Goal: Information Seeking & Learning: Learn about a topic

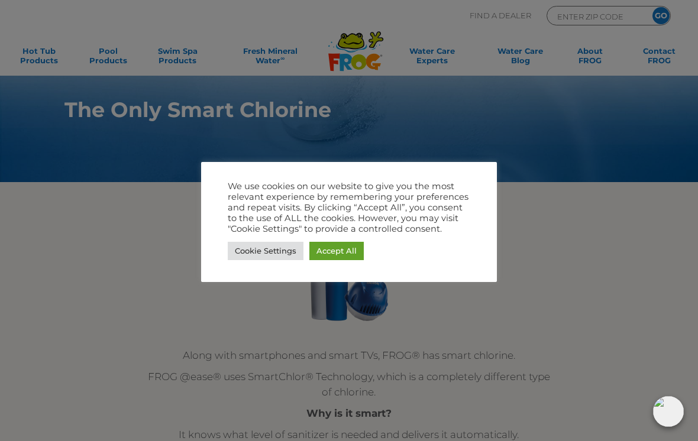
click at [341, 253] on link "Accept All" at bounding box center [336, 251] width 54 height 18
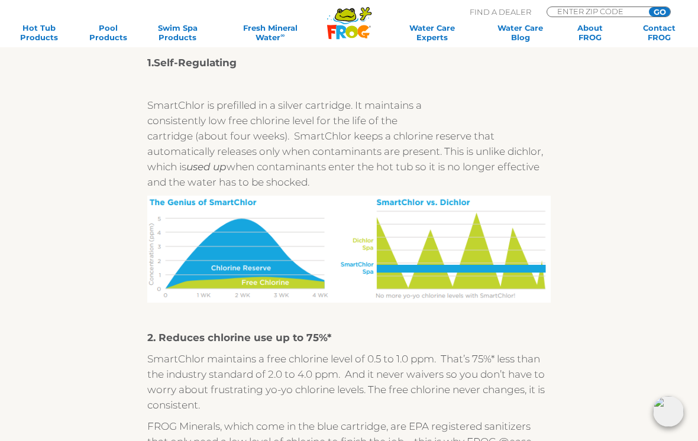
scroll to position [641, 0]
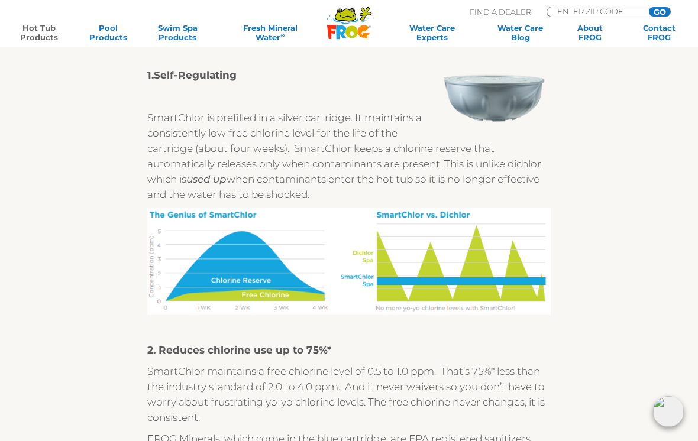
click at [43, 34] on link "Hot Tub Products" at bounding box center [39, 32] width 54 height 19
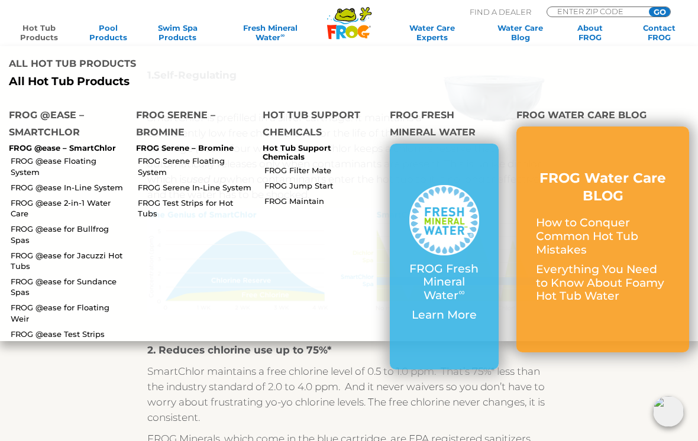
click at [25, 276] on link "FROG @ease for Sundance Spas" at bounding box center [69, 286] width 117 height 21
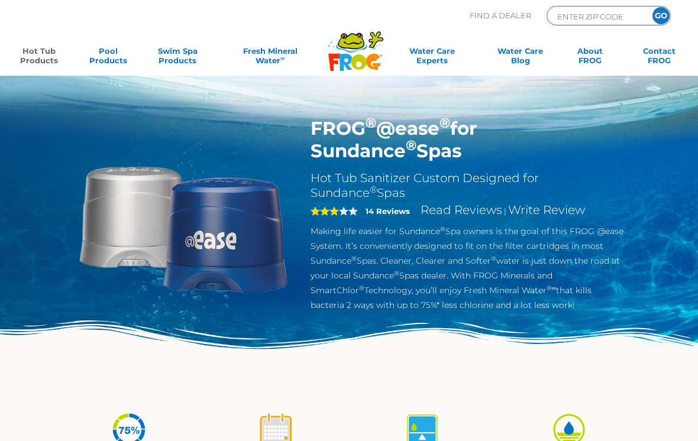
click at [230, 231] on img at bounding box center [182, 226] width 219 height 219
click at [243, 232] on img at bounding box center [182, 226] width 219 height 219
click at [141, 224] on img at bounding box center [182, 226] width 219 height 219
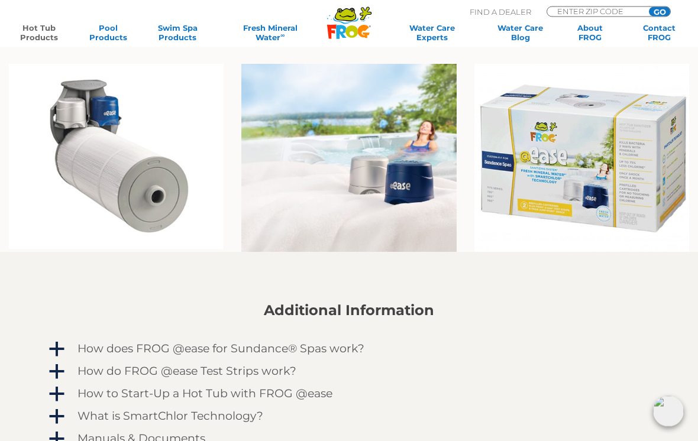
scroll to position [747, 0]
click at [354, 161] on img at bounding box center [348, 158] width 215 height 188
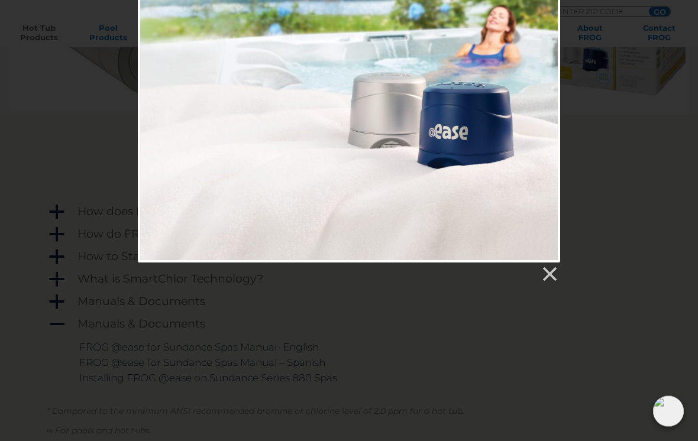
scroll to position [885, 0]
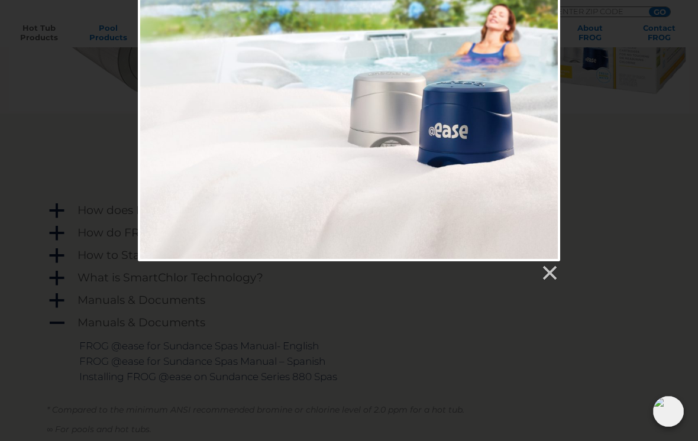
click at [548, 270] on link at bounding box center [549, 273] width 18 height 18
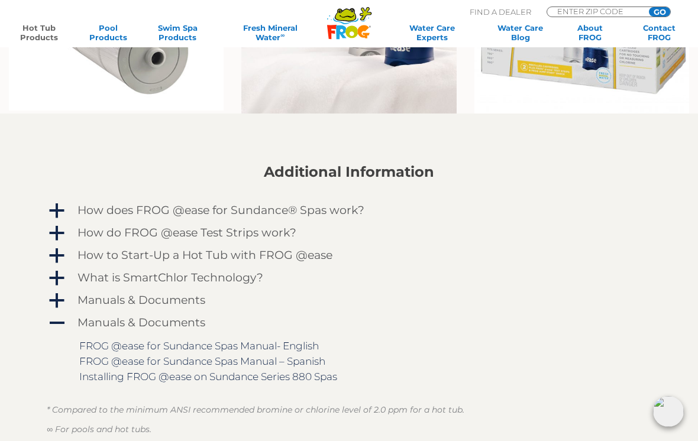
click at [53, 208] on span "a" at bounding box center [57, 211] width 18 height 18
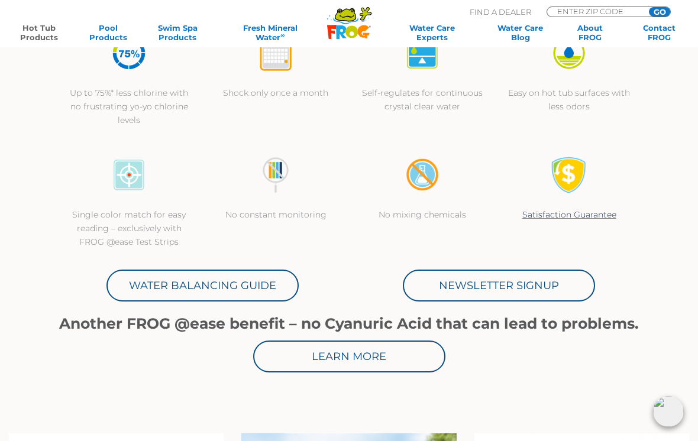
scroll to position [375, 0]
